Goal: Task Accomplishment & Management: Complete application form

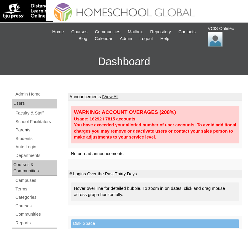
click at [22, 130] on link "Parents" at bounding box center [36, 129] width 42 height 7
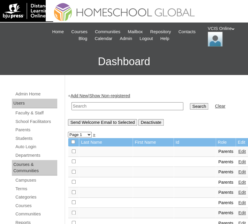
click at [85, 95] on link "Add New" at bounding box center [78, 95] width 17 height 5
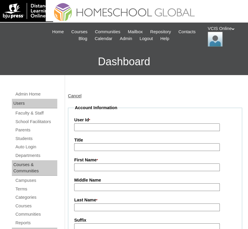
click at [106, 127] on input "User Id *" at bounding box center [146, 127] width 145 height 8
paste input "VCIS018-5B-PA2025"
type input "VCIS018-5B-PA2025"
click at [90, 168] on input "First Name *" at bounding box center [146, 167] width 145 height 8
paste input "Melany Barbarona"
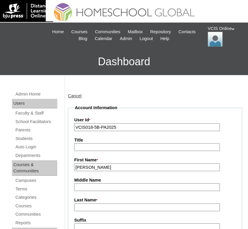
type input "Melany"
click at [108, 203] on input "Last Name *" at bounding box center [146, 207] width 145 height 8
paste input "Melany Barbarona"
click at [93, 205] on input "Melany Barbarona" at bounding box center [146, 207] width 145 height 8
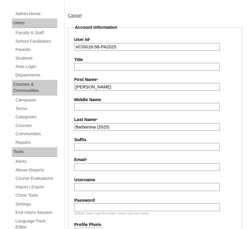
scroll to position [85, 0]
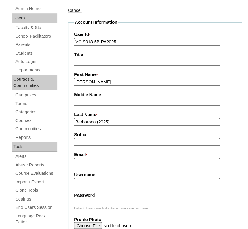
type input "Barbarona (2025)"
click at [87, 180] on input "Username" at bounding box center [146, 182] width 145 height 8
click at [94, 160] on input "Email *" at bounding box center [146, 162] width 145 height 8
click at [101, 161] on input "Email *" at bounding box center [146, 162] width 145 height 8
paste input "[EMAIL_ADDRESS][DOMAIN_NAME]"
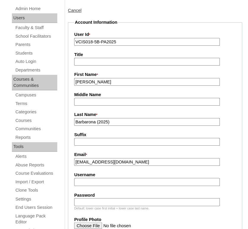
type input "[EMAIL_ADDRESS][DOMAIN_NAME]"
click at [90, 180] on input "Username" at bounding box center [146, 182] width 145 height 8
click at [117, 178] on input "Username" at bounding box center [146, 182] width 145 height 8
paste input "mbarbarona2025"
type input "mbarbarona2025"
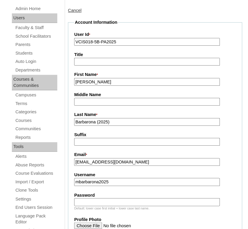
click at [112, 200] on input "Password" at bounding box center [146, 202] width 145 height 8
paste input "gDAZGw"
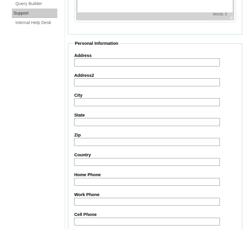
scroll to position [566, 0]
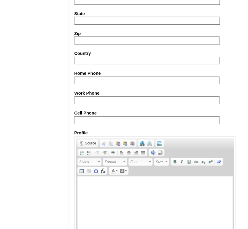
type input "gDAZGw"
click at [97, 119] on input "Cell Phone" at bounding box center [146, 120] width 145 height 8
paste input "212-661455547, 212-669099875"
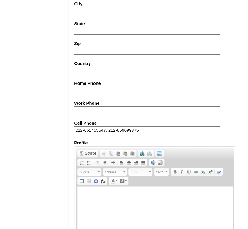
scroll to position [611, 0]
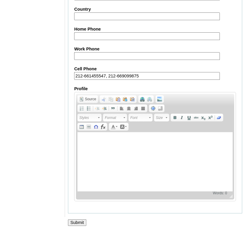
type input "212-661455547, 212-669099875"
click at [75, 219] on input "Submit" at bounding box center [77, 222] width 18 height 7
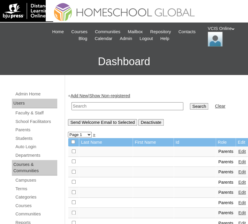
click at [78, 97] on link "Add New" at bounding box center [78, 95] width 17 height 5
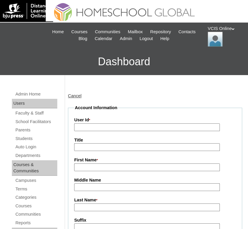
click at [94, 126] on input "User Id *" at bounding box center [146, 127] width 145 height 8
paste input "VCIS019-5B-SA2025"
type input "VCIS019-5B-SA2025"
click at [107, 146] on input "Title" at bounding box center [146, 147] width 145 height 8
click at [105, 166] on input "First Name *" at bounding box center [146, 167] width 145 height 8
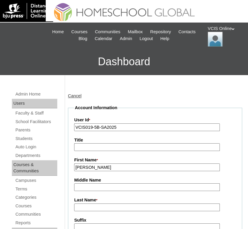
type input "Cian Lance"
click at [105, 183] on input "Middle Name" at bounding box center [146, 187] width 145 height 8
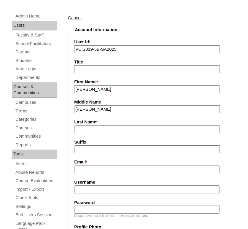
scroll to position [81, 0]
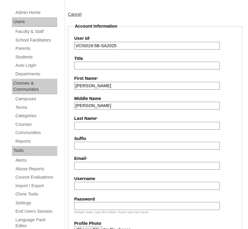
type input "Baldonado"
click at [108, 125] on input "Last Name *" at bounding box center [146, 126] width 145 height 8
type input "Barbarona (2025)"
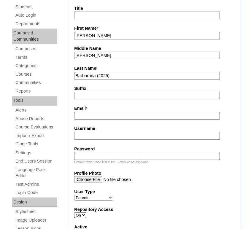
scroll to position [134, 0]
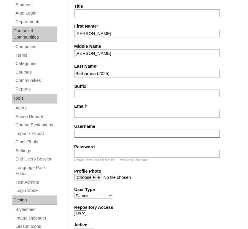
click at [92, 111] on input "Email *" at bounding box center [146, 114] width 145 height 8
paste input "[EMAIL_ADDRESS][DOMAIN_NAME]"
type input "[EMAIL_ADDRESS][DOMAIN_NAME]"
click at [95, 130] on input "Username" at bounding box center [146, 133] width 145 height 8
click at [81, 134] on input "Username" at bounding box center [146, 133] width 145 height 8
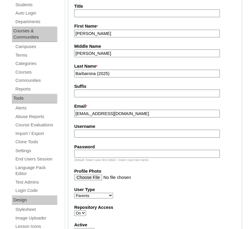
click at [129, 129] on input "Username" at bounding box center [146, 133] width 145 height 8
paste input "cian.barbarona2025"
type input "cian.barbarona2025"
click at [111, 150] on input "Password" at bounding box center [146, 153] width 145 height 8
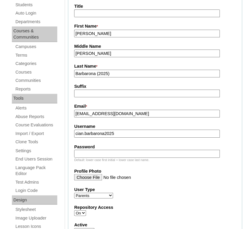
paste input "tGkNts"
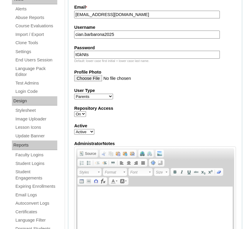
scroll to position [230, 0]
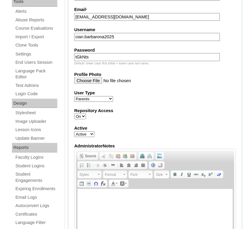
type input "tGkNts"
click at [102, 97] on select "Faculty Staff Student Parents School Facilitators" at bounding box center [93, 99] width 39 height 6
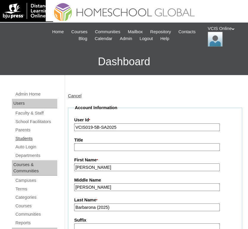
click at [24, 141] on link "Students" at bounding box center [36, 138] width 42 height 7
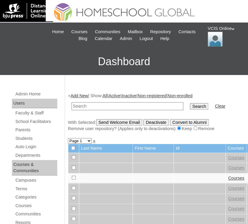
click at [81, 97] on link "Add New" at bounding box center [78, 95] width 17 height 5
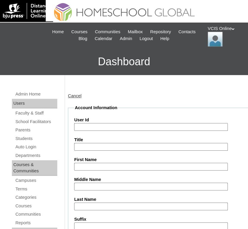
click at [111, 126] on input "User Id" at bounding box center [150, 127] width 153 height 8
paste input "VCIS019-5B-SA2025"
type input "VCIS019-5B-SA2025"
click at [111, 166] on input "First Name" at bounding box center [150, 167] width 153 height 8
click at [99, 166] on input "First Name" at bounding box center [150, 167] width 153 height 8
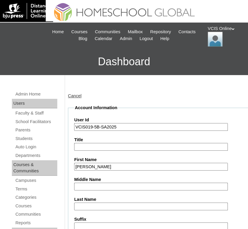
type input "[PERSON_NAME]"
click at [105, 184] on input "Middle Name" at bounding box center [150, 186] width 153 height 8
type input "V"
type input "[PERSON_NAME]"
type input "Barbarona (2025)"
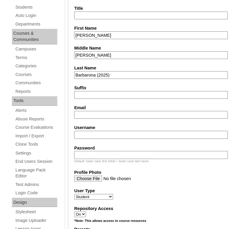
scroll to position [133, 0]
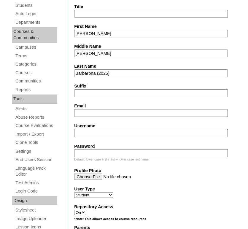
click at [96, 112] on input "Email" at bounding box center [150, 113] width 153 height 8
paste input "[EMAIL_ADDRESS][DOMAIN_NAME]"
type input "[EMAIL_ADDRESS][DOMAIN_NAME]"
click at [98, 130] on input "Username" at bounding box center [150, 133] width 153 height 8
paste input "cian.barbarona2025"
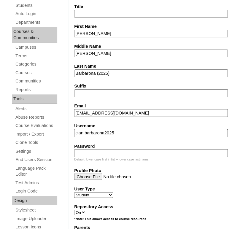
type input "cian.barbarona2025"
click at [108, 150] on input "Password" at bounding box center [150, 153] width 153 height 8
paste input "tGkNts"
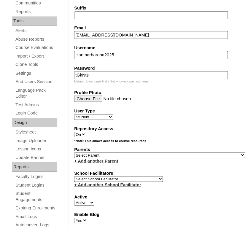
scroll to position [211, 0]
type input "tGkNts"
click at [94, 152] on select "Select Parent , , , , , , , , , , , , , , , , , , , , , , , , , , , , , , , , ,…" at bounding box center [159, 155] width 171 height 6
select select "43390"
click at [74, 152] on select "Select Parent , , , , , , , , , , , , , , , , , , , , , , , , , , , , , , , , ,…" at bounding box center [159, 155] width 171 height 6
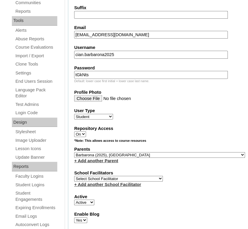
click at [107, 175] on select "Select School Facilitator [PERSON_NAME] [PERSON_NAME] Gloryfe [PERSON_NAME] [PE…" at bounding box center [118, 178] width 89 height 6
select select "36081"
click at [74, 175] on select "Select School Facilitator [PERSON_NAME] [PERSON_NAME] Gloryfe [PERSON_NAME] [PE…" at bounding box center [118, 178] width 89 height 6
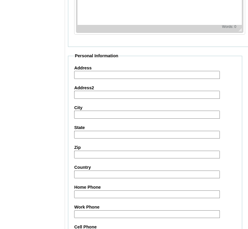
scroll to position [606, 0]
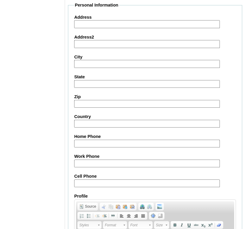
click at [110, 180] on input "Cell Phone" at bounding box center [146, 183] width 145 height 8
paste input "tGkNts"
type input "t"
paste input "212-661455547, 212-669099875"
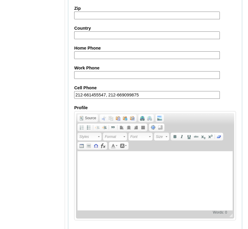
scroll to position [712, 0]
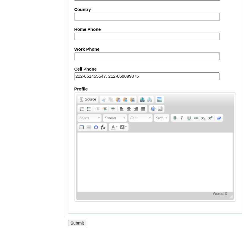
type input "212-661455547, 212-669099875"
click at [75, 220] on input "Submit" at bounding box center [77, 222] width 18 height 7
